Goal: Navigation & Orientation: Find specific page/section

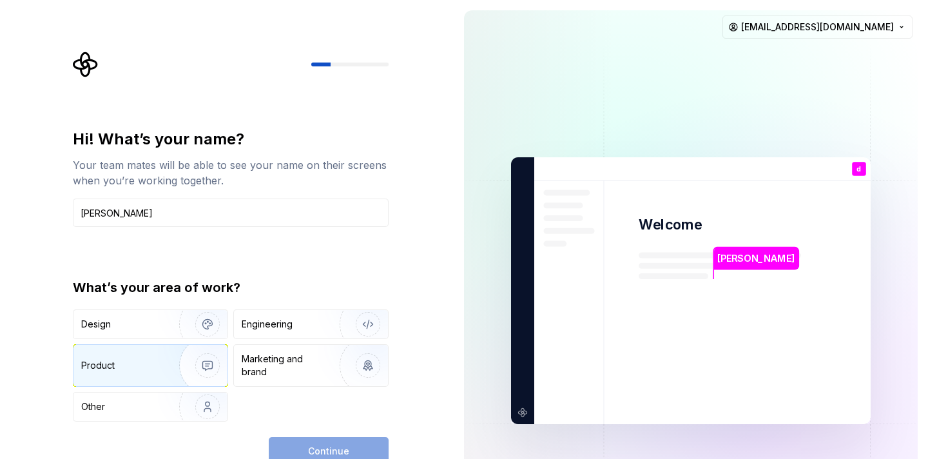
type input "[PERSON_NAME]"
click at [139, 363] on div "Product" at bounding box center [123, 365] width 85 height 13
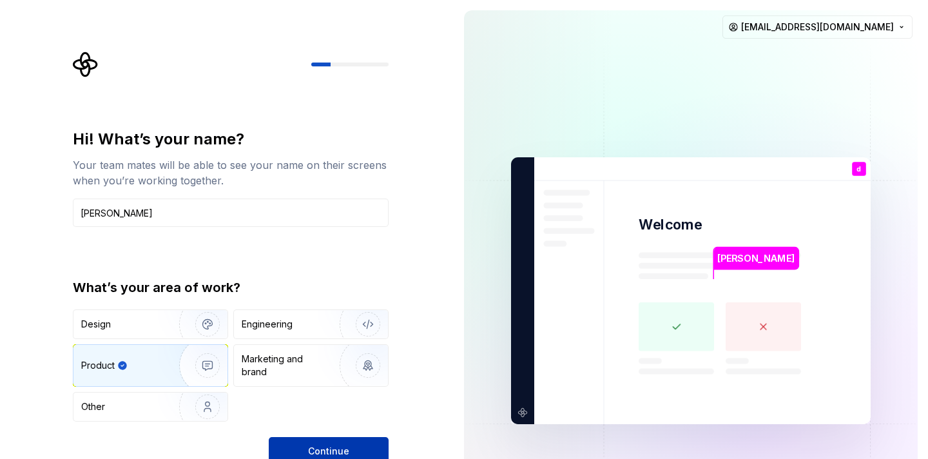
click at [348, 441] on button "Continue" at bounding box center [329, 451] width 120 height 28
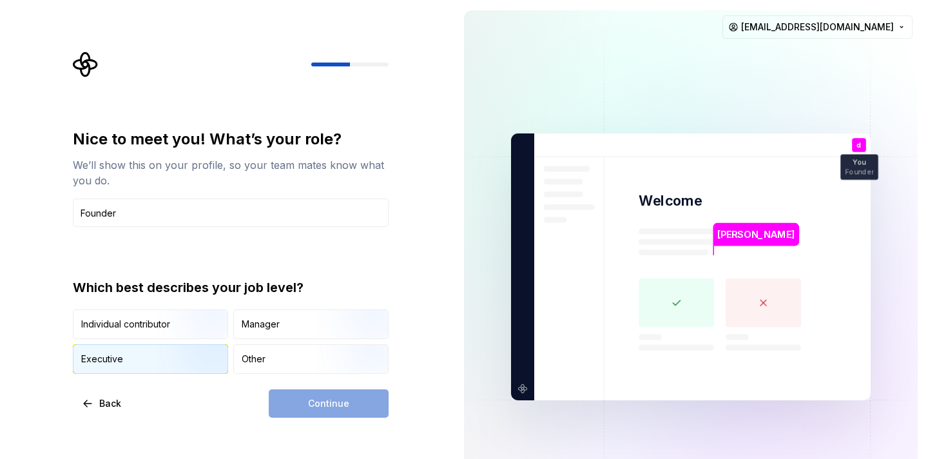
type input "Founder"
click at [192, 356] on img "button" at bounding box center [196, 375] width 82 height 86
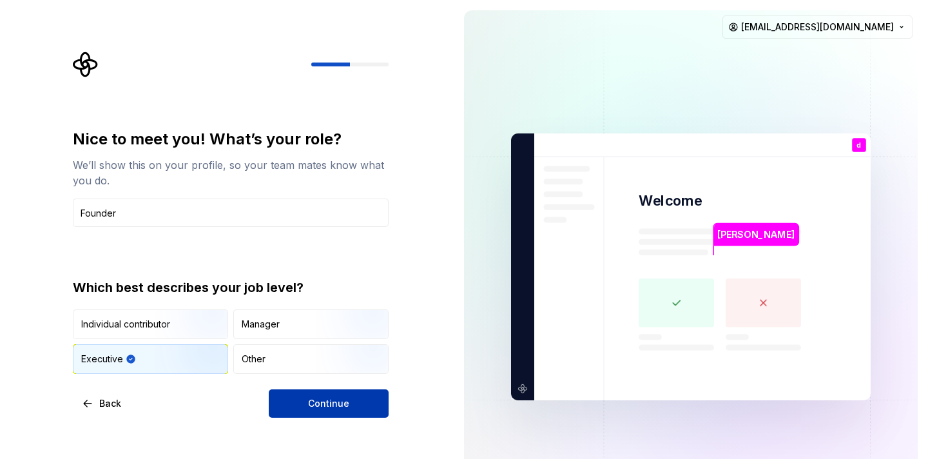
click at [326, 398] on span "Continue" at bounding box center [328, 403] width 41 height 13
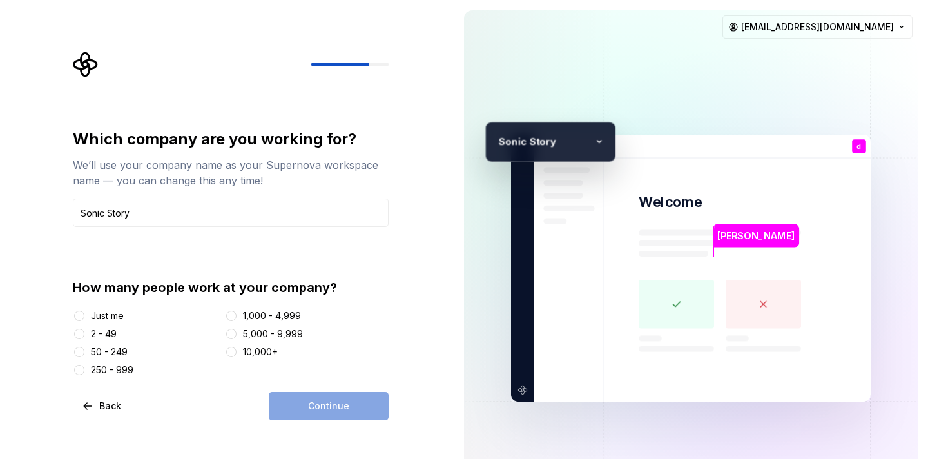
type input "Sonic Story"
click at [77, 316] on button "Just me" at bounding box center [79, 316] width 10 height 10
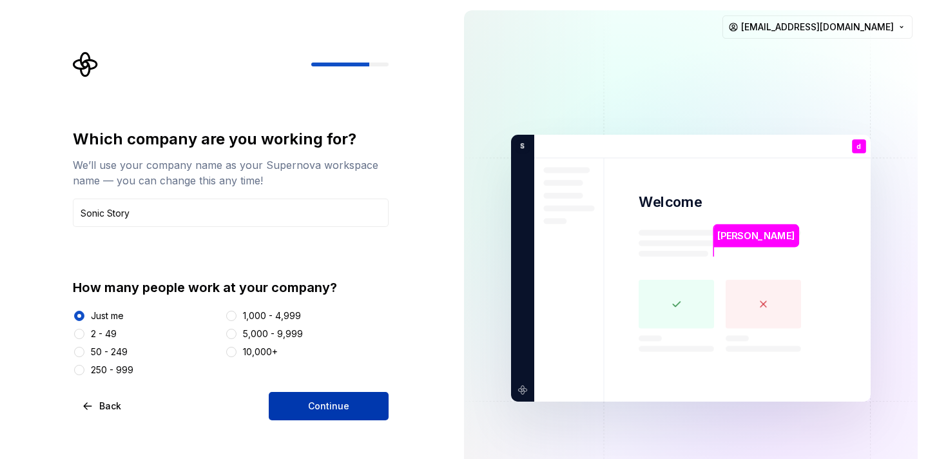
click at [291, 406] on button "Continue" at bounding box center [329, 406] width 120 height 28
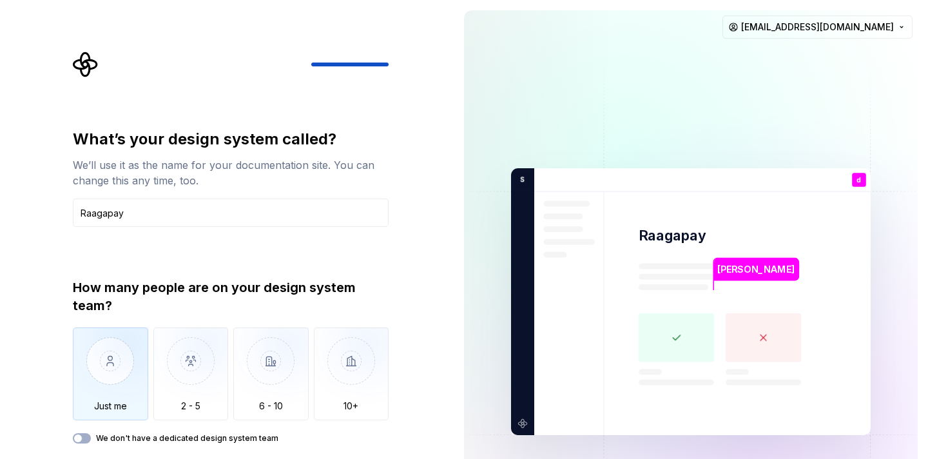
type input "Raagapay"
click at [114, 362] on img "button" at bounding box center [110, 370] width 75 height 86
click at [82, 433] on button "We don't have a dedicated design system team" at bounding box center [82, 438] width 18 height 10
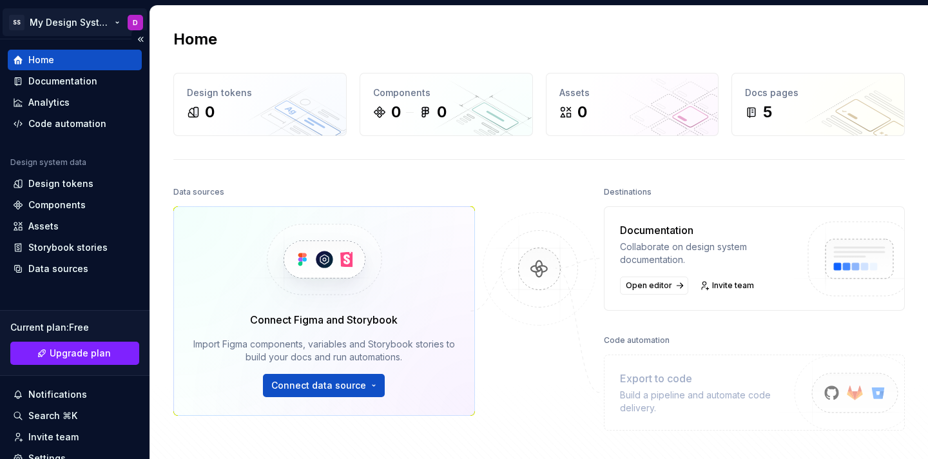
click at [75, 26] on html "SS My Design System D Home Documentation Analytics Code automation Design syste…" at bounding box center [464, 229] width 928 height 459
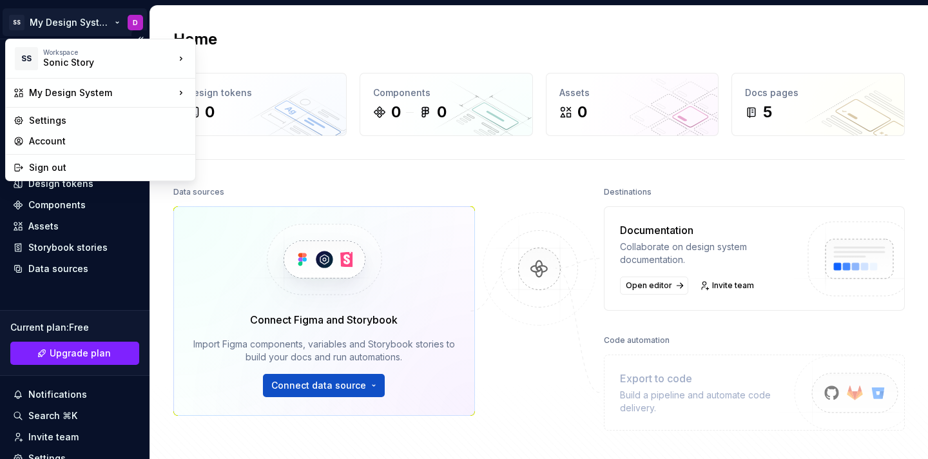
click at [75, 26] on html "SS My Design System D Home Documentation Analytics Code automation Design syste…" at bounding box center [464, 229] width 928 height 459
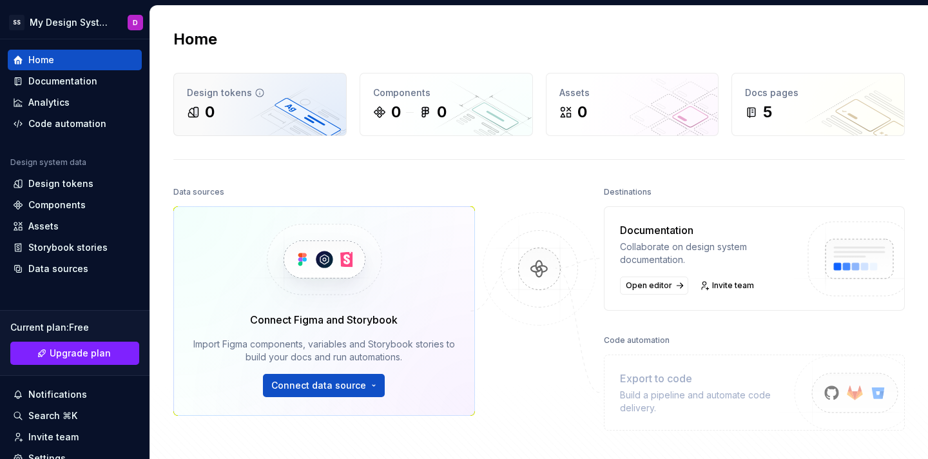
click at [261, 108] on div "0" at bounding box center [260, 112] width 146 height 21
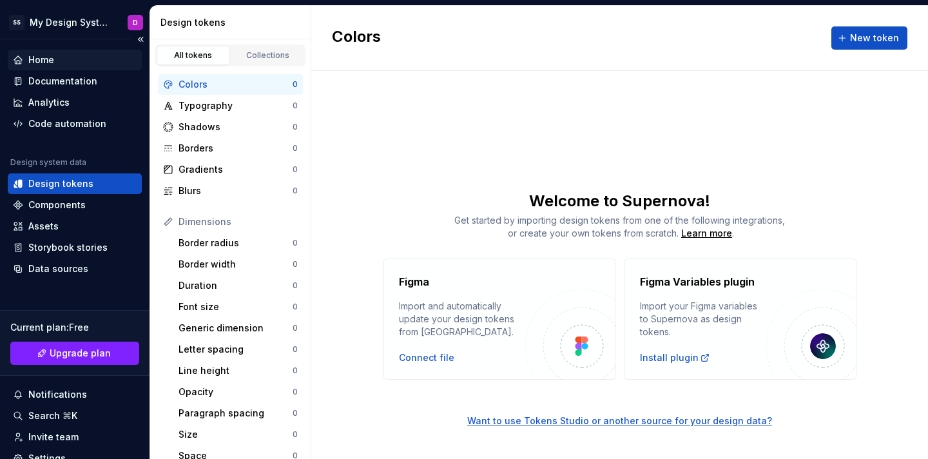
click at [45, 62] on div "Home" at bounding box center [41, 59] width 26 height 13
